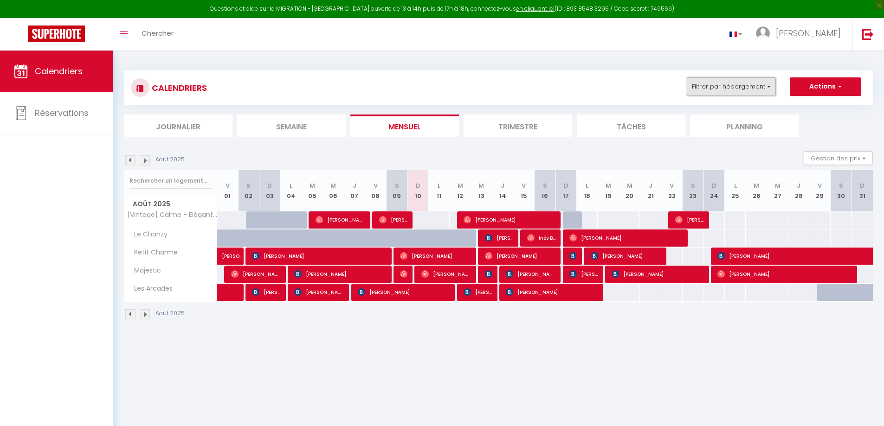
click at [764, 87] on button "Filtrer par hébergement" at bounding box center [731, 86] width 89 height 19
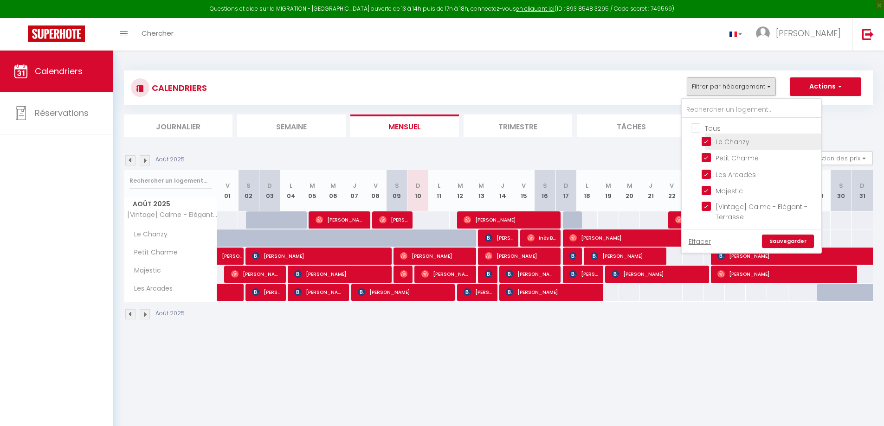
click at [706, 141] on input "Le Chanzy" at bounding box center [759, 140] width 116 height 9
checkbox input "false"
click at [704, 157] on input "Petit Charme" at bounding box center [759, 157] width 116 height 9
checkbox input "false"
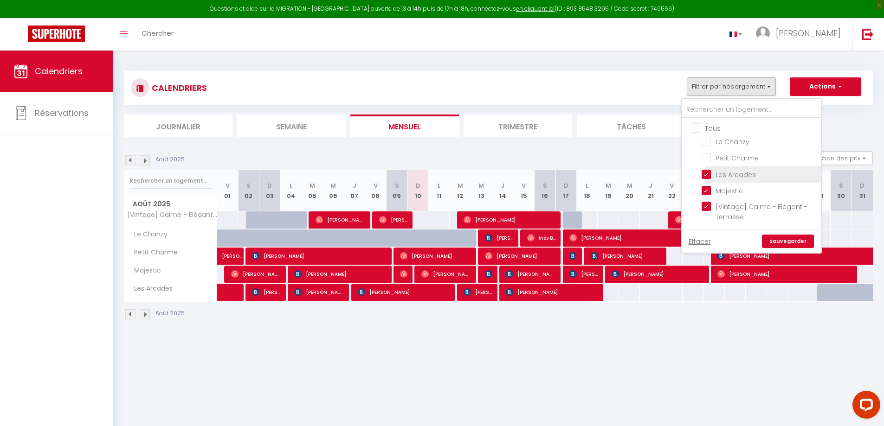
click at [705, 174] on input "Les Arcades" at bounding box center [759, 173] width 116 height 9
checkbox input "false"
click at [711, 192] on input "Majestic" at bounding box center [759, 190] width 116 height 9
checkbox input "false"
click at [788, 246] on link "Sauvegarder" at bounding box center [788, 242] width 52 height 14
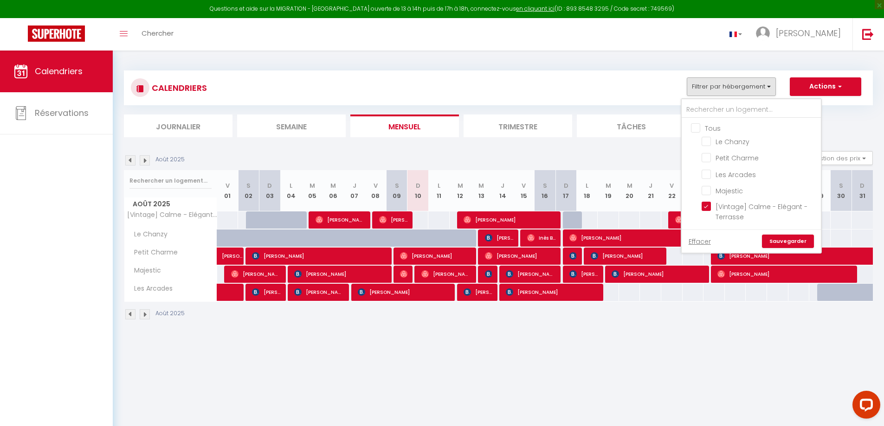
select select
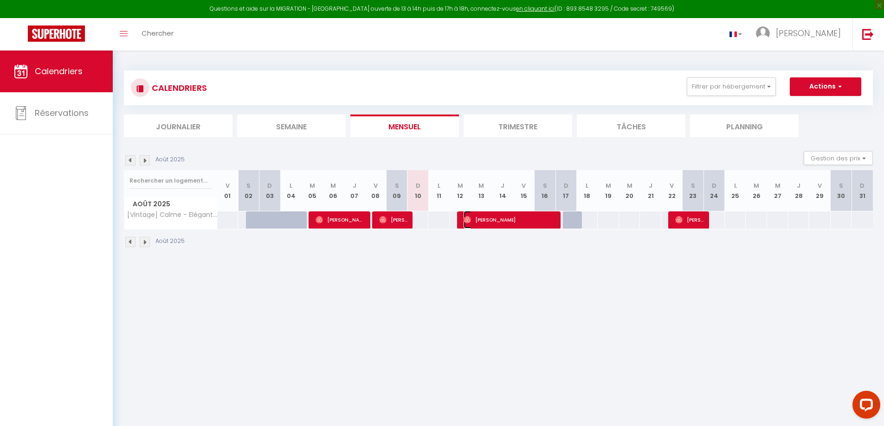
click at [478, 221] on span "[PERSON_NAME]" at bounding box center [509, 220] width 92 height 18
select select "OK"
select select "0"
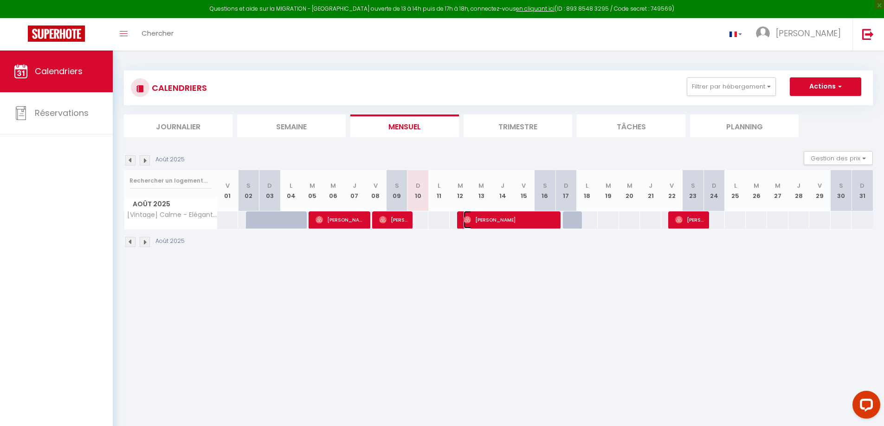
select select "1"
select select
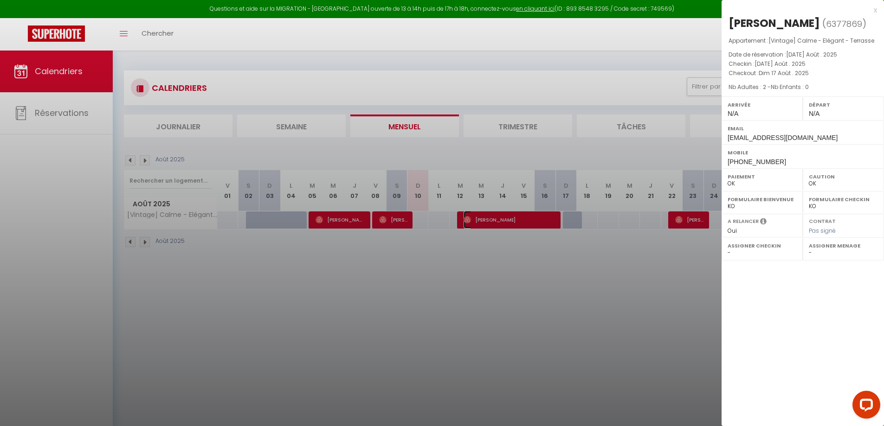
select select "46004"
click at [678, 241] on div at bounding box center [442, 213] width 884 height 426
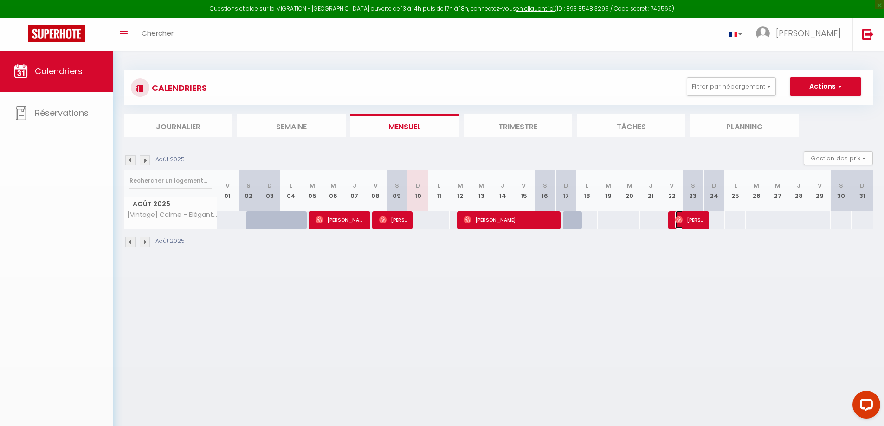
click at [686, 222] on span "[PERSON_NAME]" at bounding box center [689, 220] width 28 height 18
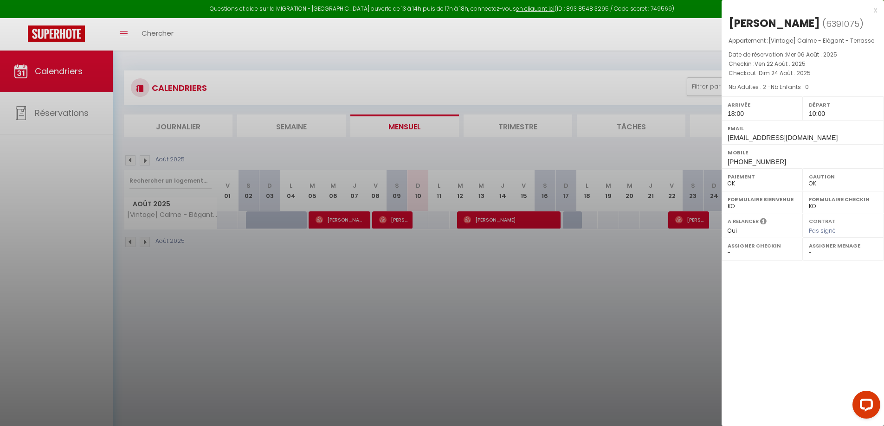
click at [819, 246] on label "Assigner Menage" at bounding box center [843, 245] width 69 height 9
click at [812, 250] on select "- [PERSON_NAME] [PERSON_NAME] [PERSON_NAME] [PERSON_NAME] [PERSON_NAME] [PERSON…" at bounding box center [843, 253] width 69 height 8
select select "46004"
click at [809, 249] on select "- [PERSON_NAME] [PERSON_NAME] [PERSON_NAME] [PERSON_NAME] [PERSON_NAME] [PERSON…" at bounding box center [843, 253] width 69 height 8
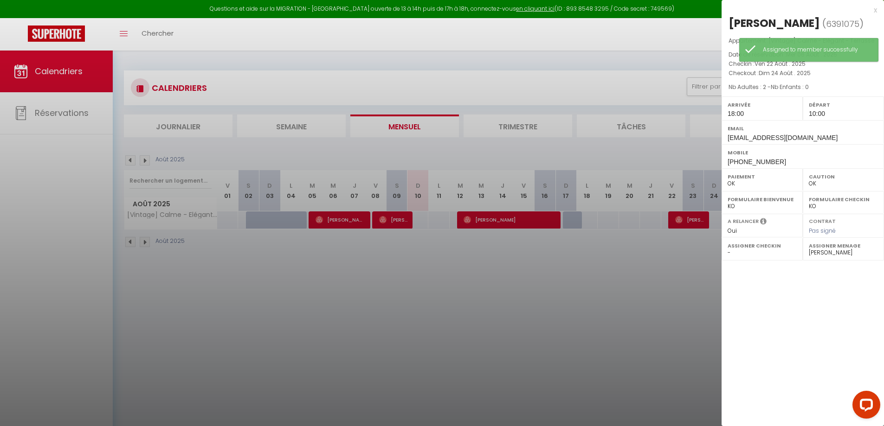
click at [706, 334] on div at bounding box center [442, 213] width 884 height 426
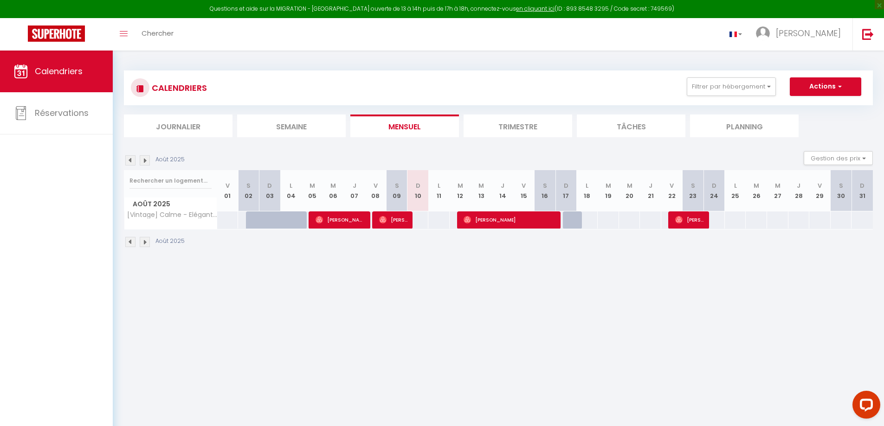
click at [145, 160] on img at bounding box center [145, 160] width 10 height 10
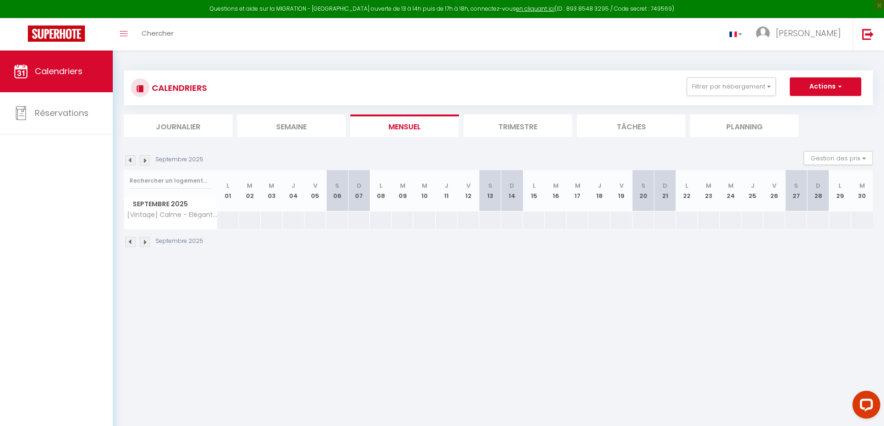
click at [145, 160] on img at bounding box center [145, 160] width 10 height 10
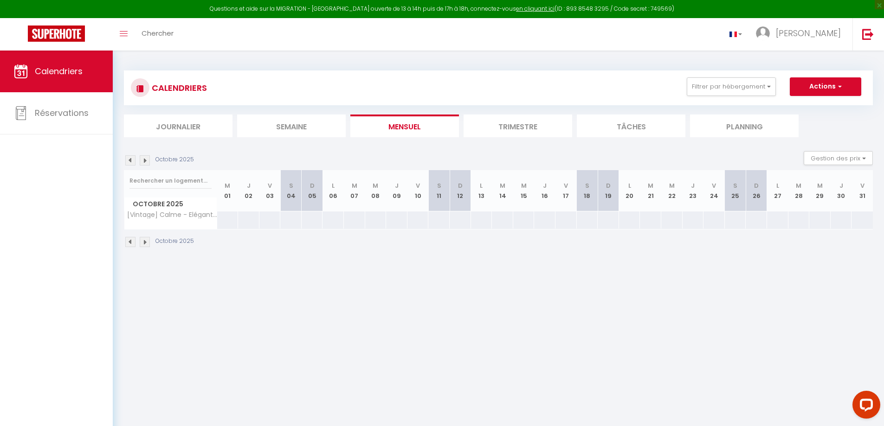
click at [130, 159] on img at bounding box center [130, 160] width 10 height 10
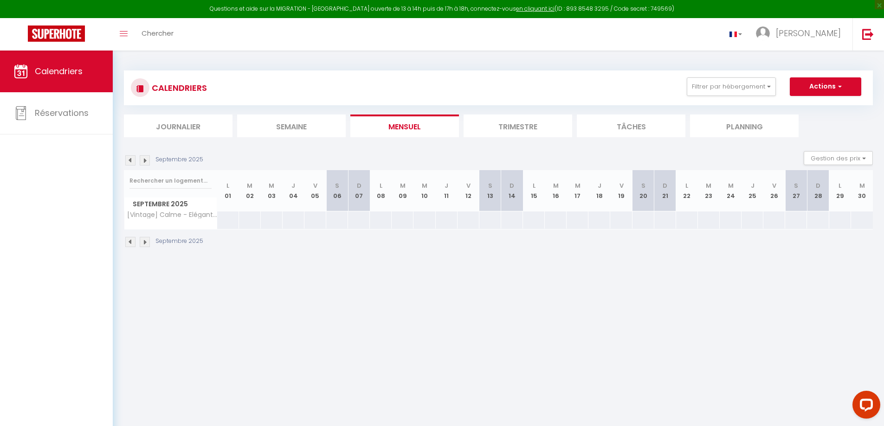
click at [130, 159] on img at bounding box center [130, 160] width 10 height 10
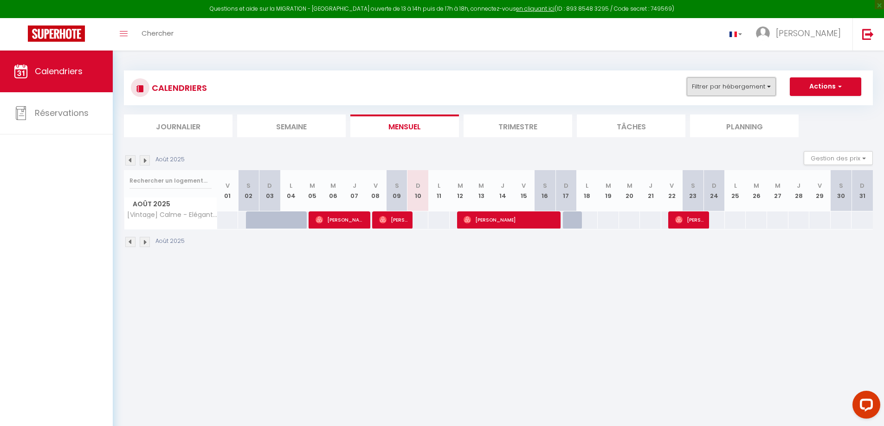
click at [768, 87] on button "Filtrer par hébergement" at bounding box center [731, 86] width 89 height 19
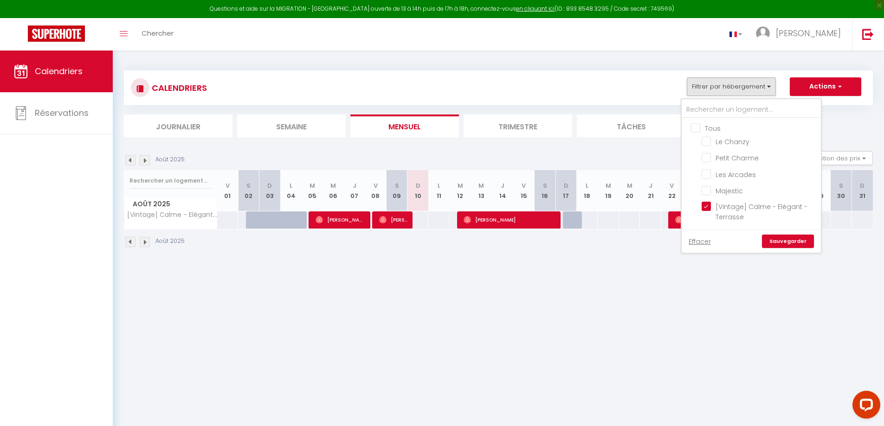
click at [695, 129] on input "Tous" at bounding box center [760, 127] width 139 height 9
checkbox input "true"
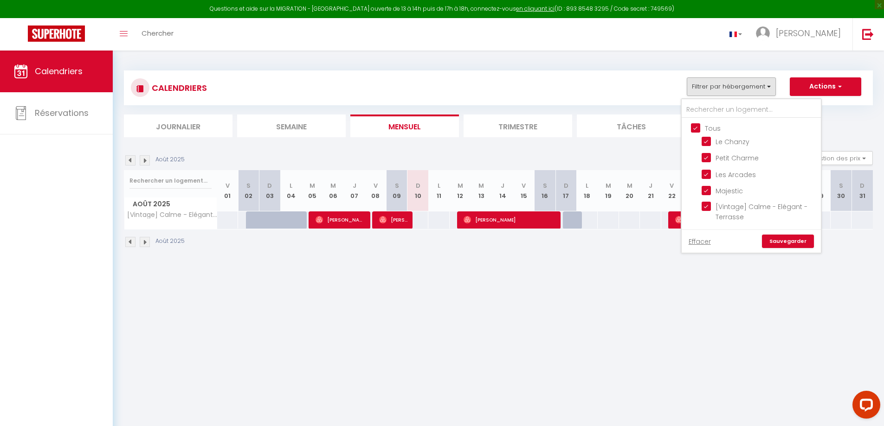
checkbox input "true"
click at [782, 238] on link "Sauvegarder" at bounding box center [788, 242] width 52 height 14
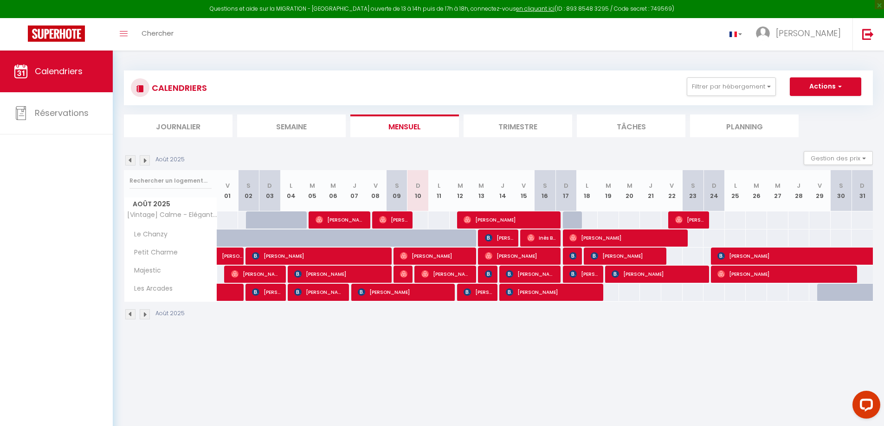
click at [142, 160] on img at bounding box center [145, 160] width 10 height 10
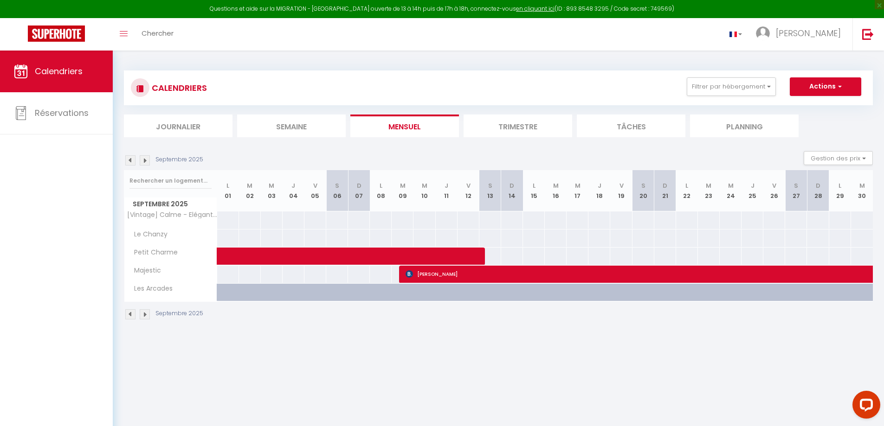
click at [146, 160] on img at bounding box center [145, 160] width 10 height 10
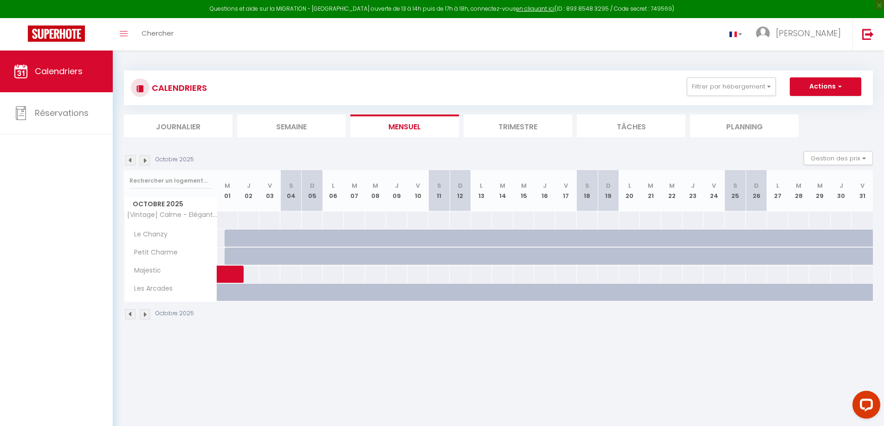
click at [146, 160] on img at bounding box center [145, 160] width 10 height 10
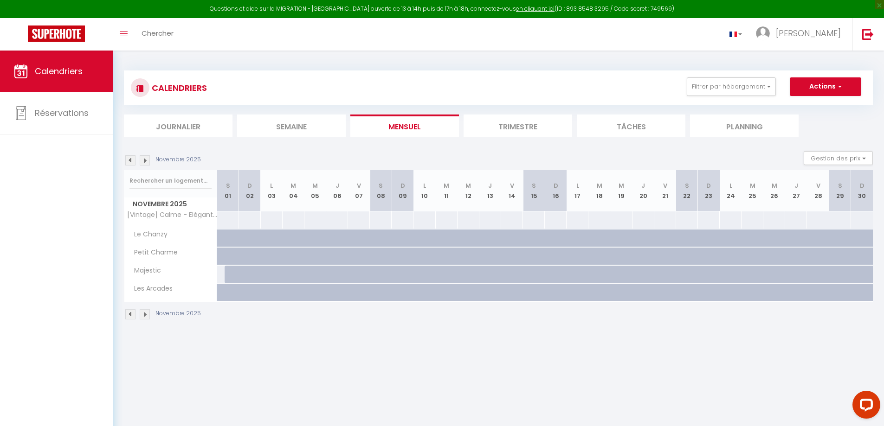
click at [145, 160] on img at bounding box center [145, 160] width 10 height 10
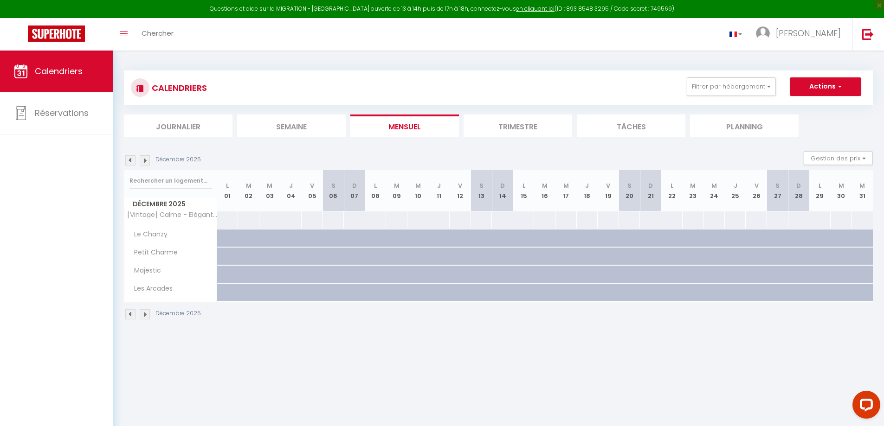
click at [145, 162] on img at bounding box center [145, 160] width 10 height 10
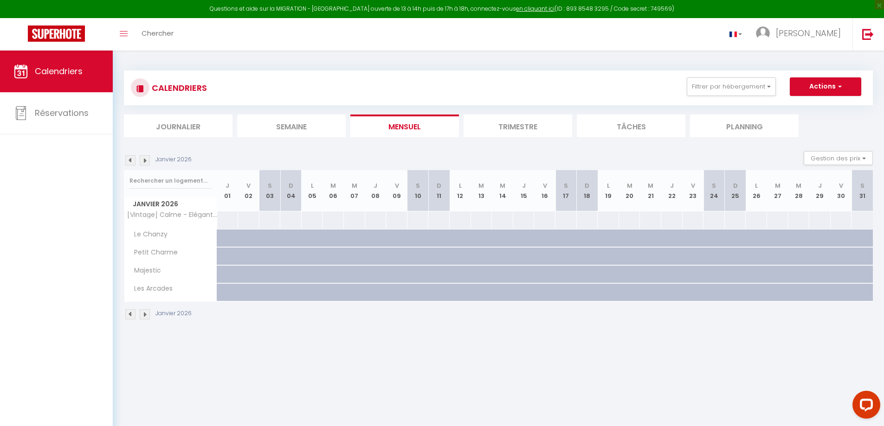
click at [145, 162] on img at bounding box center [145, 160] width 10 height 10
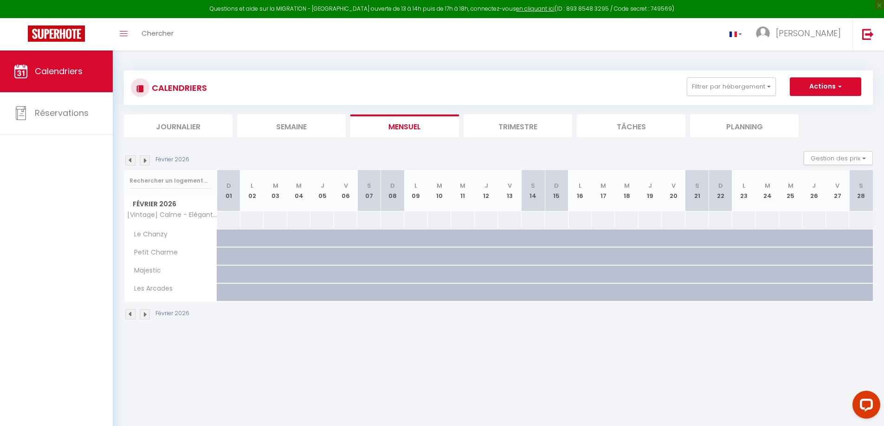
click at [145, 162] on img at bounding box center [145, 160] width 10 height 10
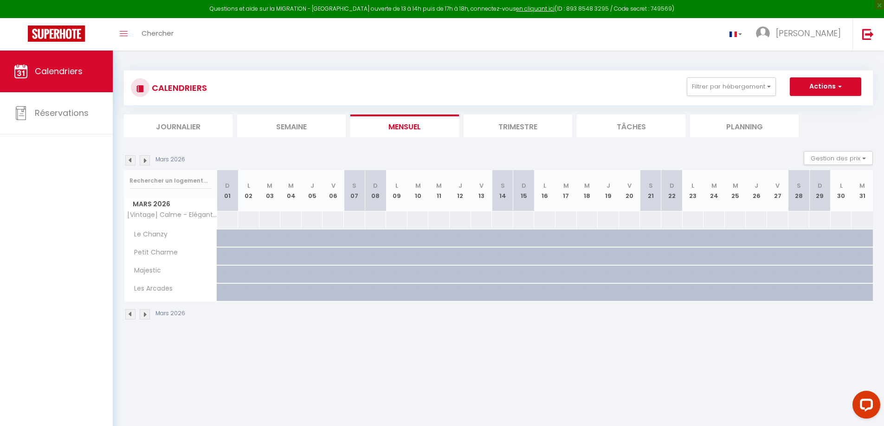
click at [130, 161] on img at bounding box center [130, 160] width 10 height 10
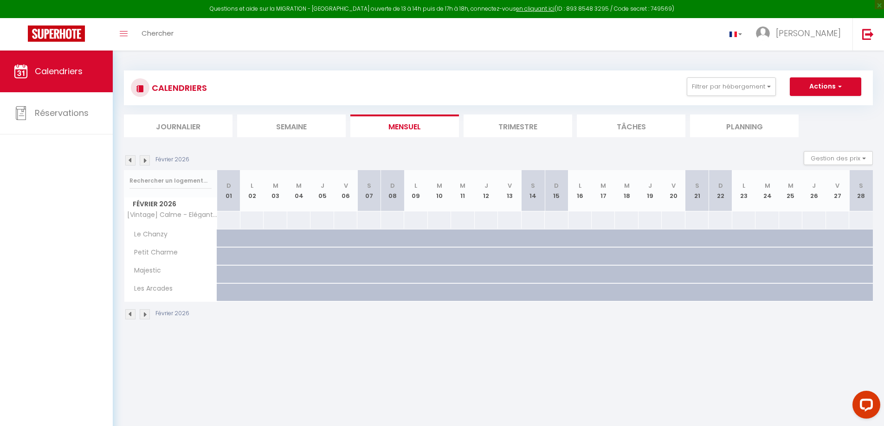
click at [130, 161] on img at bounding box center [130, 160] width 10 height 10
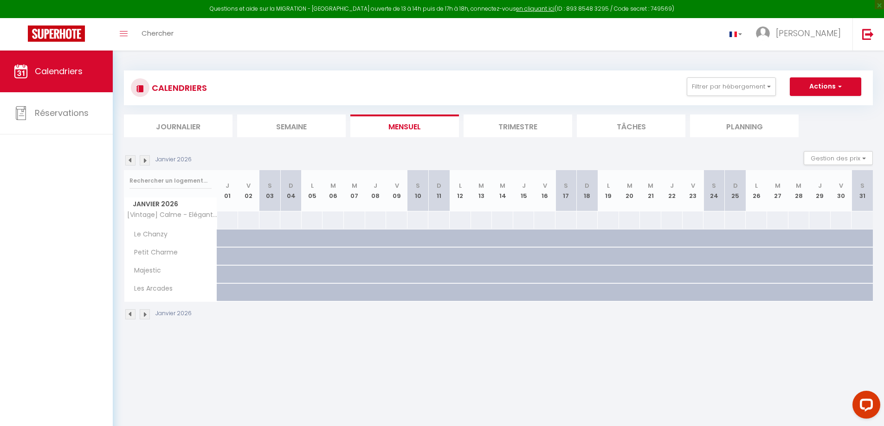
click at [130, 161] on img at bounding box center [130, 160] width 10 height 10
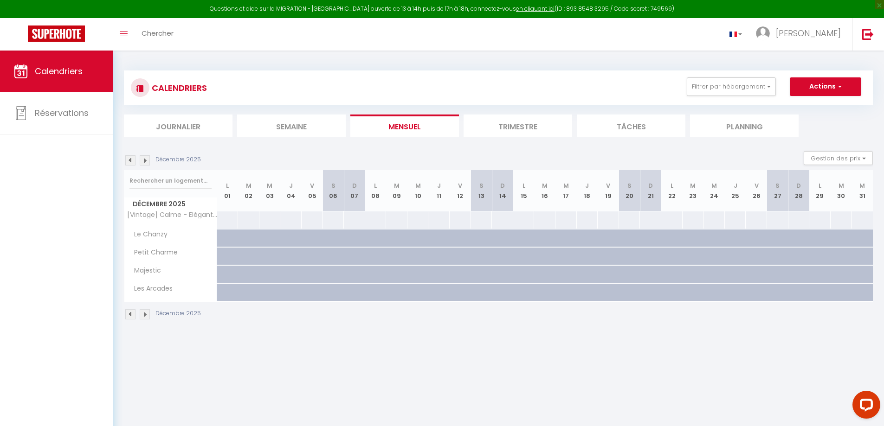
click at [130, 161] on img at bounding box center [130, 160] width 10 height 10
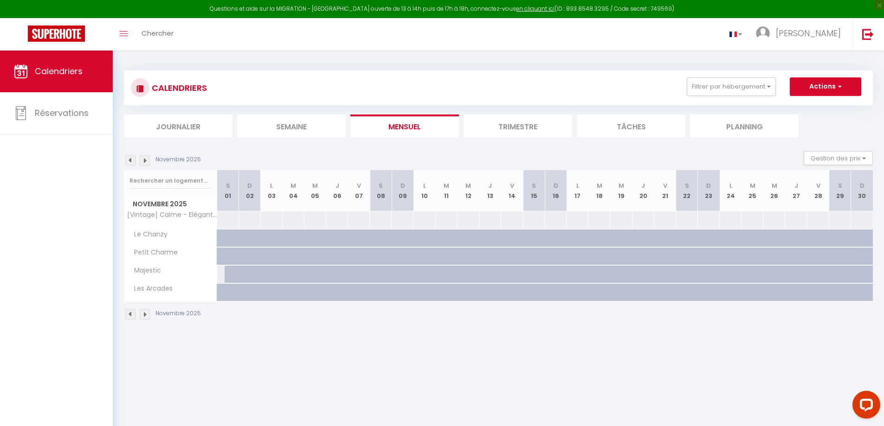
click at [130, 161] on img at bounding box center [130, 160] width 10 height 10
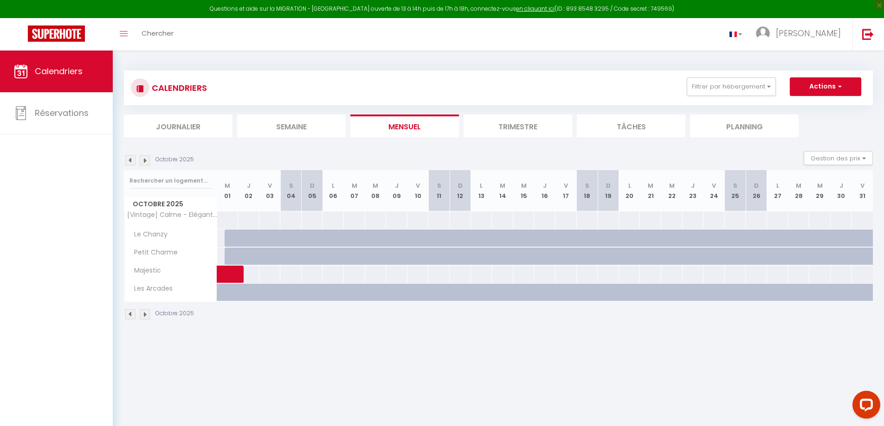
click at [130, 161] on img at bounding box center [130, 160] width 10 height 10
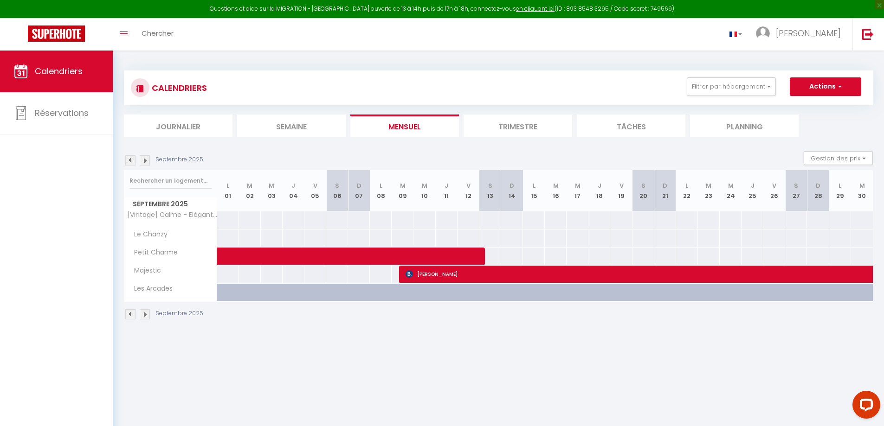
click at [130, 161] on img at bounding box center [130, 160] width 10 height 10
